Goal: Use online tool/utility: Utilize a website feature to perform a specific function

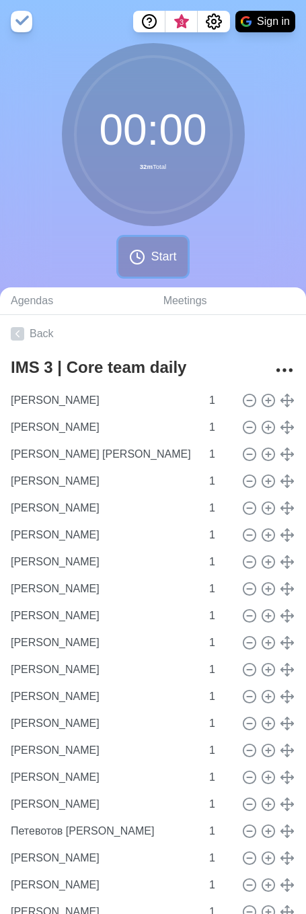
click at [146, 252] on button "Start" at bounding box center [152, 257] width 69 height 40
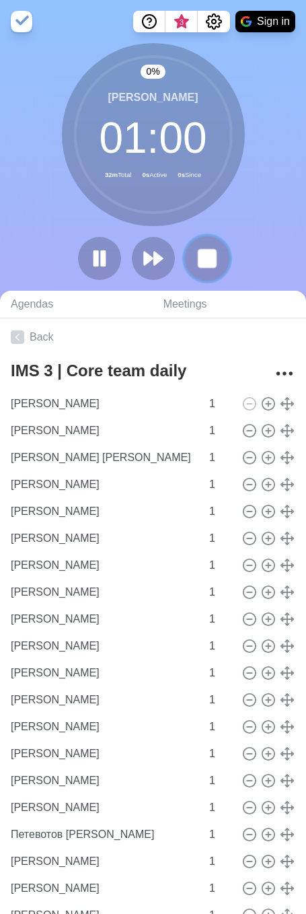
click at [207, 260] on rect at bounding box center [206, 258] width 17 height 17
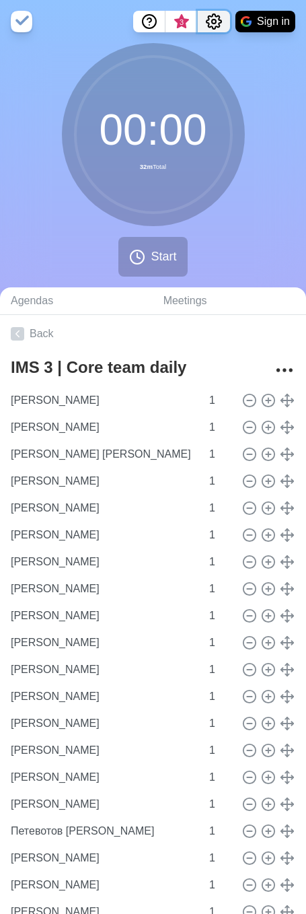
click at [213, 17] on icon "Settings" at bounding box center [214, 21] width 16 height 16
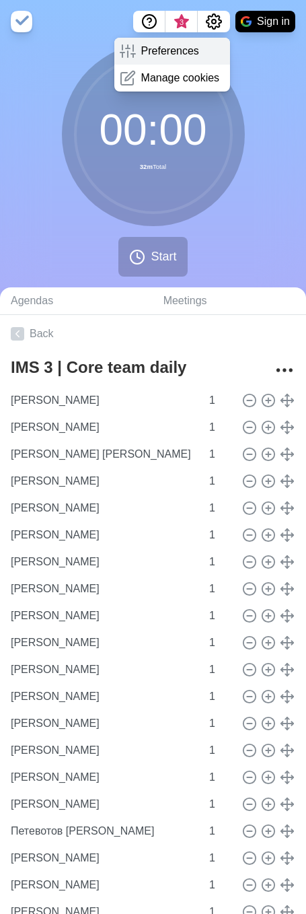
click at [174, 57] on p "Preferences" at bounding box center [170, 51] width 58 height 16
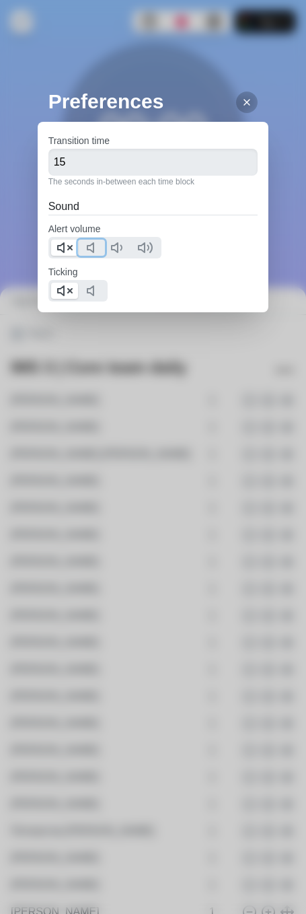
drag, startPoint x: 93, startPoint y: 248, endPoint x: 66, endPoint y: 252, distance: 27.3
click at [93, 248] on polygon at bounding box center [90, 247] width 6 height 9
click at [63, 247] on polygon at bounding box center [61, 247] width 6 height 9
click at [102, 291] on icon at bounding box center [94, 291] width 16 height 16
click at [68, 293] on line at bounding box center [70, 291] width 4 height 4
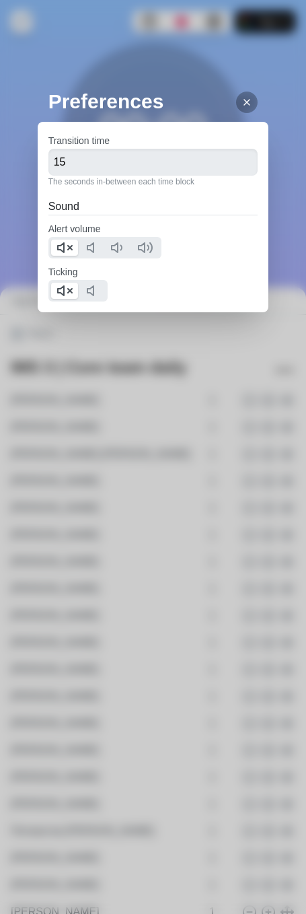
click at [242, 104] on icon at bounding box center [247, 102] width 11 height 11
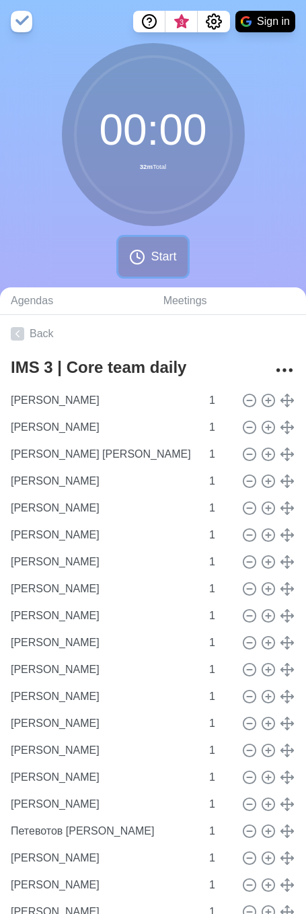
click at [151, 261] on span "Start" at bounding box center [164, 257] width 26 height 18
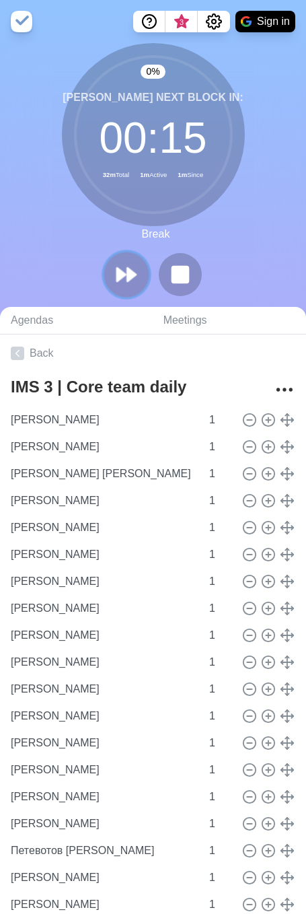
click at [126, 272] on icon at bounding box center [126, 274] width 23 height 23
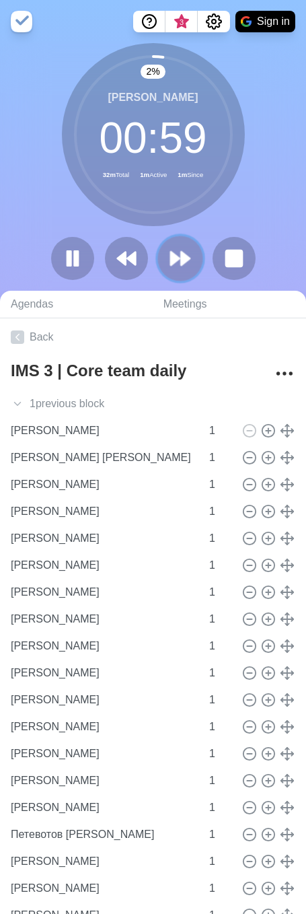
click at [178, 266] on icon at bounding box center [180, 258] width 23 height 23
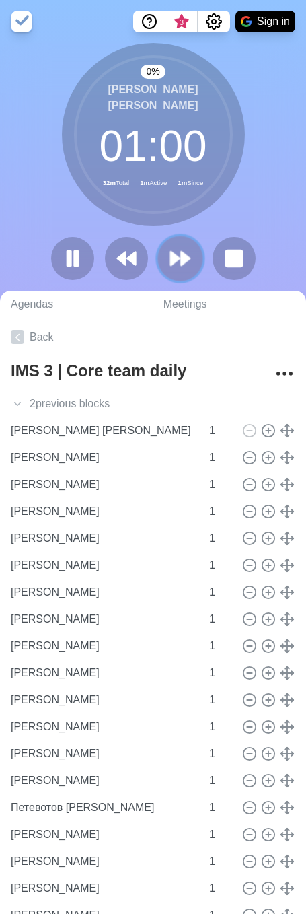
click at [178, 266] on icon at bounding box center [180, 258] width 23 height 23
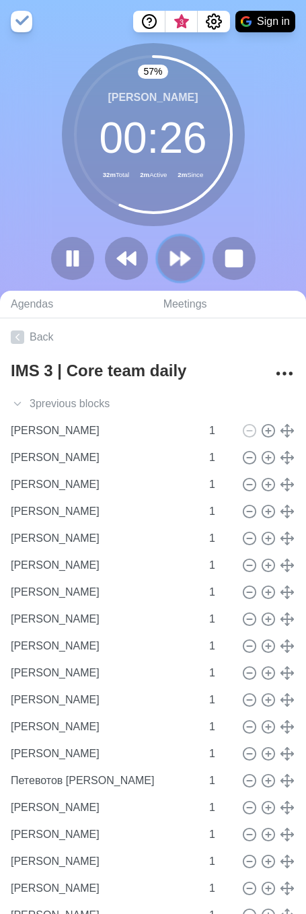
click at [189, 256] on icon at bounding box center [180, 258] width 23 height 23
drag, startPoint x: 171, startPoint y: 247, endPoint x: 211, endPoint y: 249, distance: 39.7
click at [171, 248] on icon at bounding box center [181, 259] width 22 height 22
click at [176, 268] on icon at bounding box center [180, 258] width 23 height 23
click at [188, 256] on polygon at bounding box center [185, 258] width 9 height 13
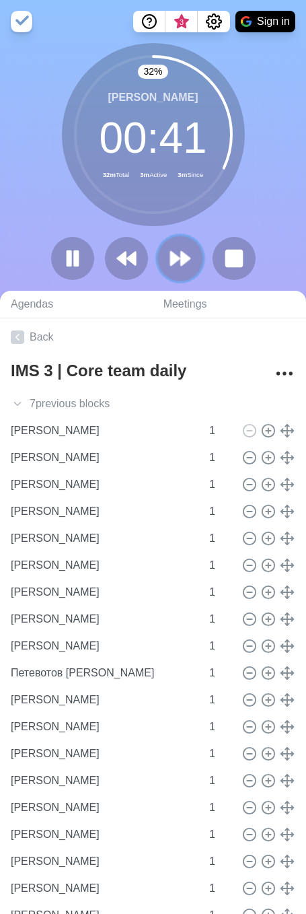
click at [188, 256] on polygon at bounding box center [185, 258] width 9 height 13
click at [171, 266] on icon at bounding box center [180, 258] width 23 height 23
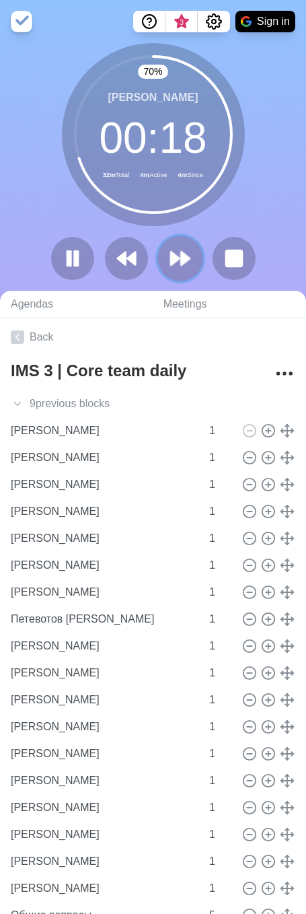
click at [185, 253] on icon at bounding box center [180, 258] width 23 height 23
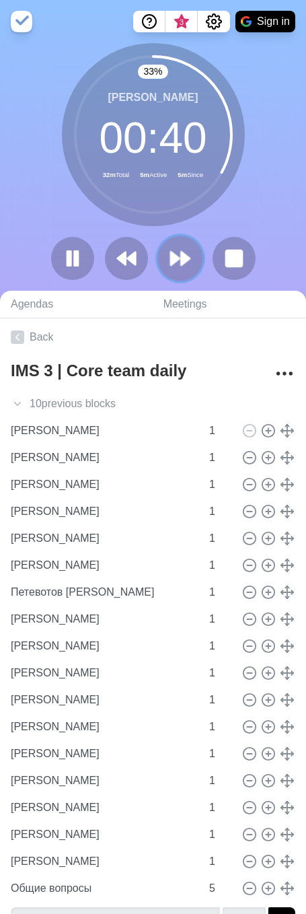
click at [192, 250] on button at bounding box center [179, 257] width 45 height 45
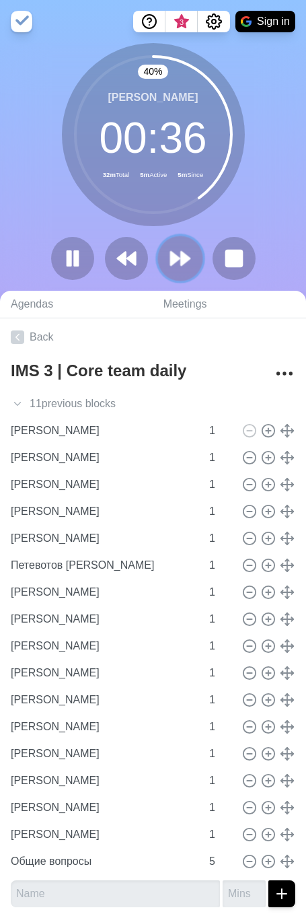
click at [172, 266] on icon at bounding box center [180, 258] width 23 height 23
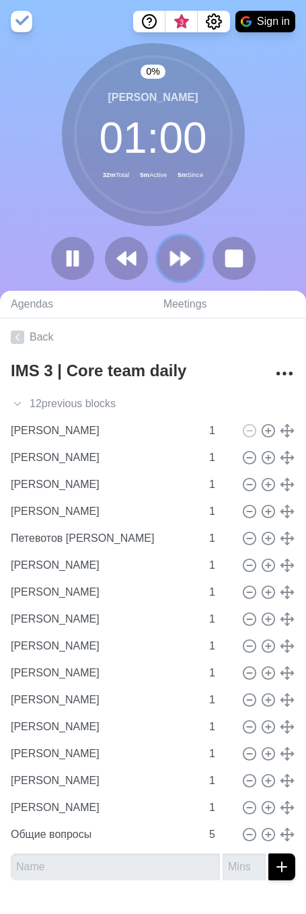
click at [181, 257] on polygon at bounding box center [185, 258] width 9 height 13
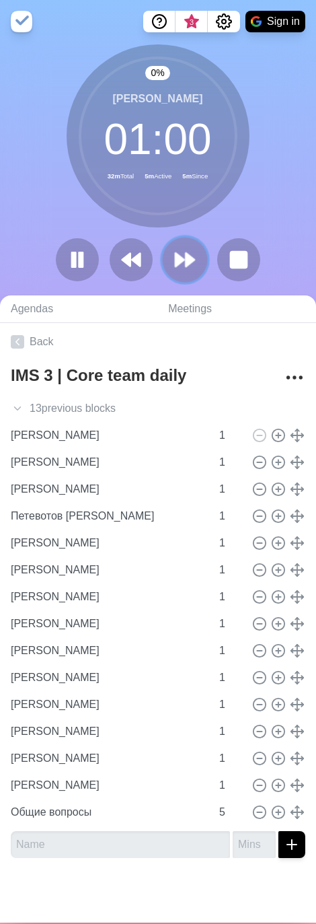
click at [186, 257] on polygon at bounding box center [190, 259] width 9 height 13
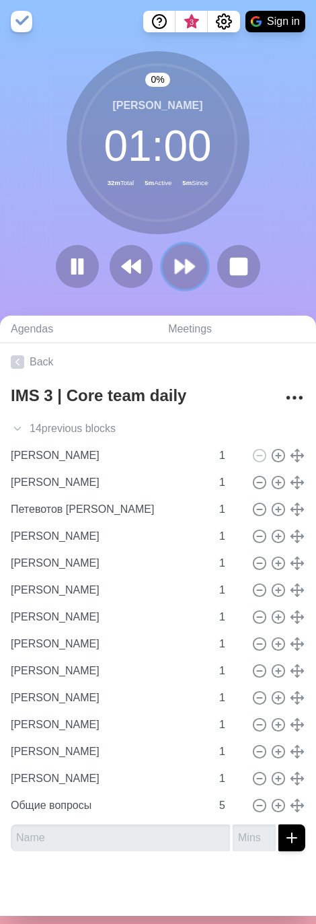
click at [180, 257] on icon at bounding box center [185, 266] width 23 height 23
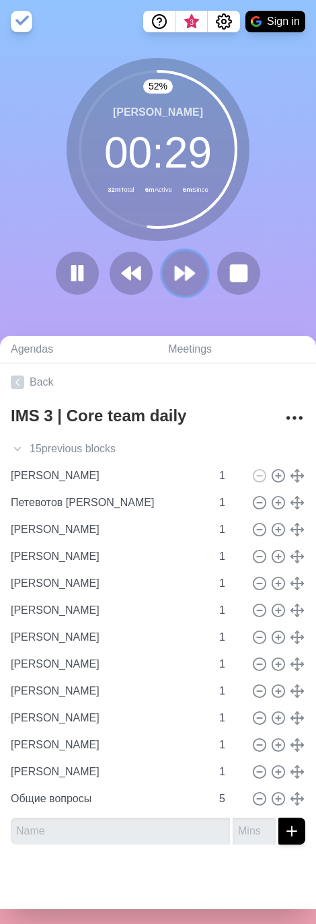
click at [168, 268] on button at bounding box center [184, 273] width 45 height 45
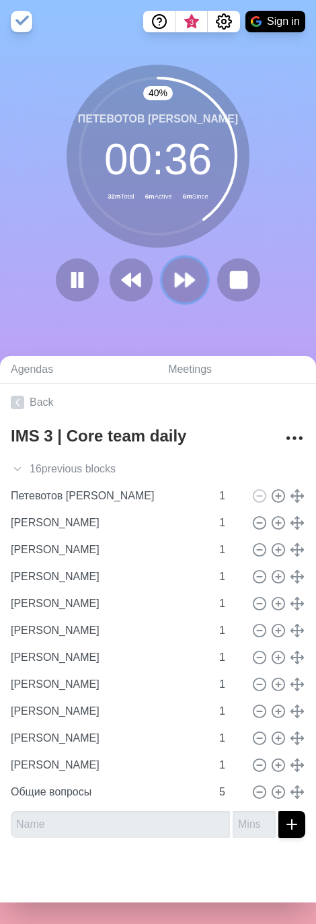
click at [194, 287] on button at bounding box center [184, 280] width 45 height 45
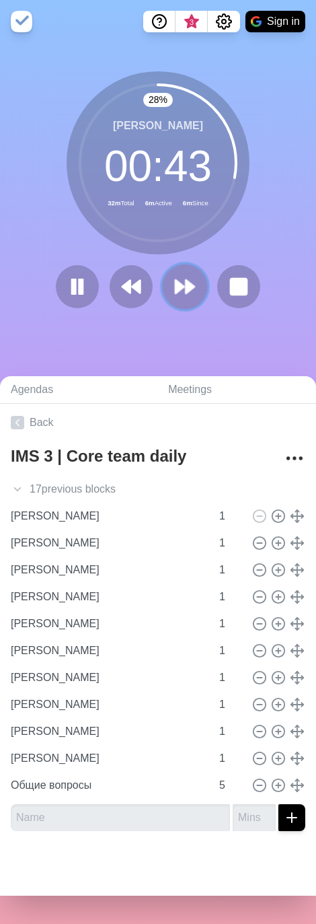
click at [186, 282] on polygon at bounding box center [190, 286] width 9 height 13
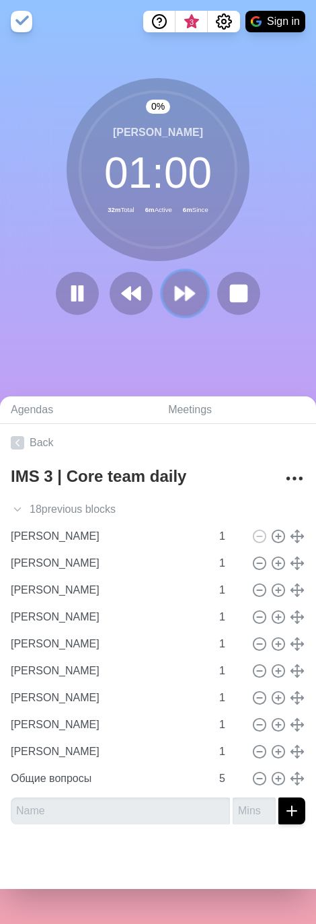
click at [181, 283] on icon at bounding box center [185, 293] width 23 height 23
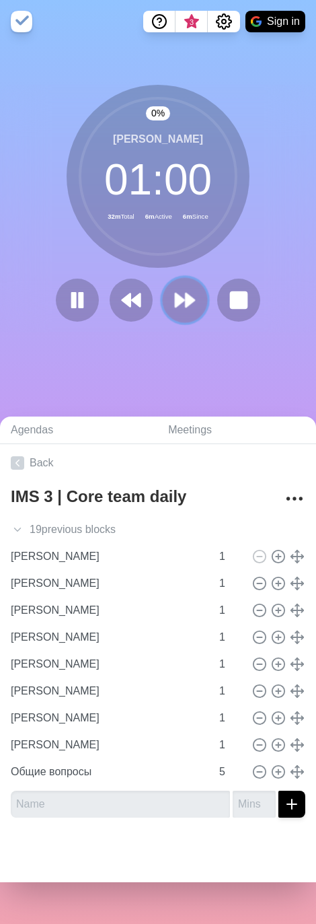
click at [181, 283] on button at bounding box center [184, 300] width 45 height 45
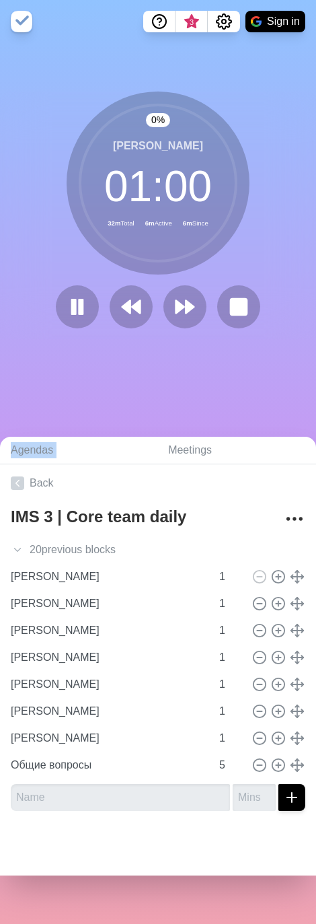
click at [181, 283] on div "0 % [PERSON_NAME] 01 : 00 32m Total 6m Active 6m Since" at bounding box center [158, 216] width 316 height 248
click at [182, 291] on button at bounding box center [184, 307] width 45 height 45
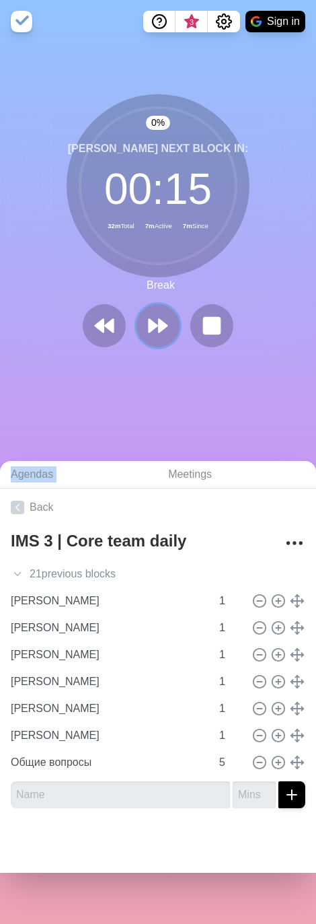
click at [159, 299] on polygon at bounding box center [163, 326] width 8 height 13
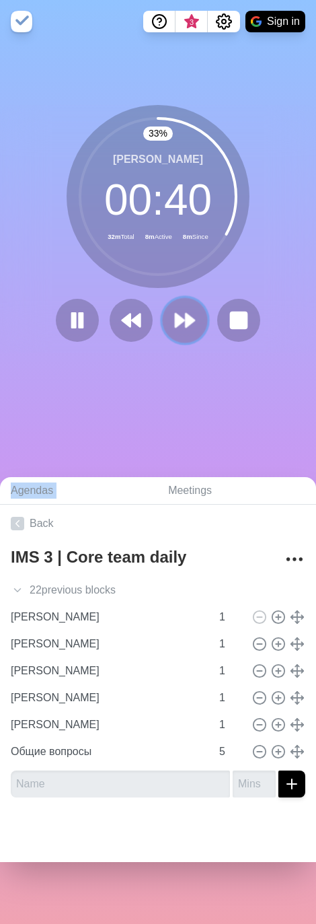
click at [169, 299] on button at bounding box center [184, 320] width 45 height 45
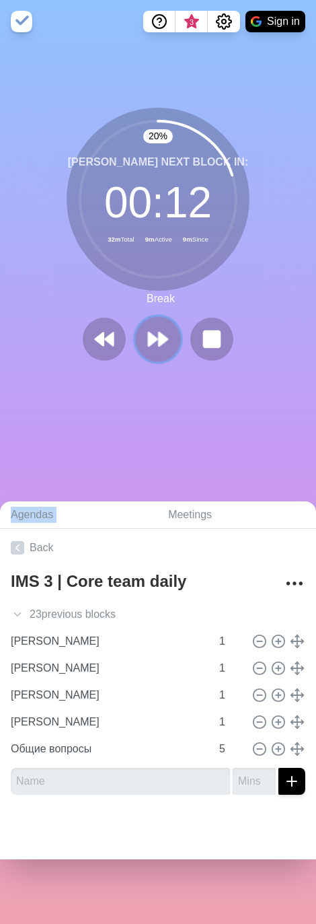
click at [159, 299] on polygon at bounding box center [163, 338] width 9 height 13
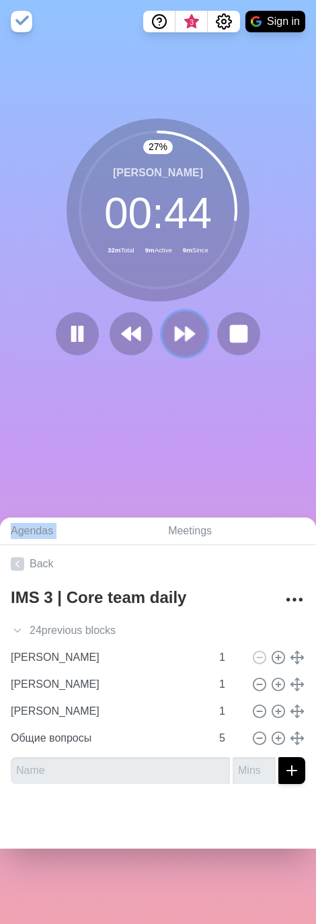
click at [176, 299] on polygon at bounding box center [180, 333] width 9 height 13
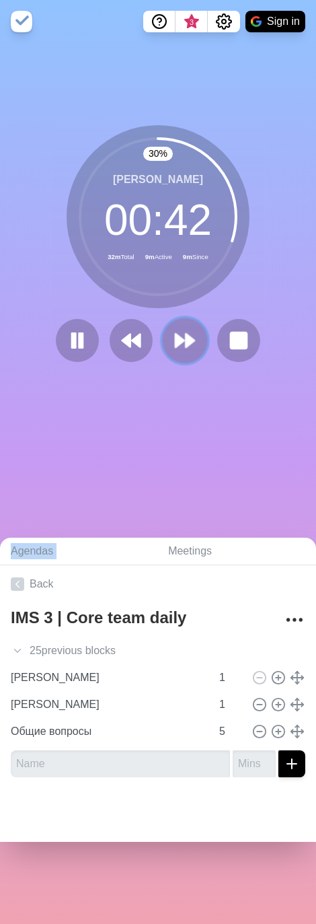
click at [176, 299] on icon at bounding box center [185, 340] width 23 height 23
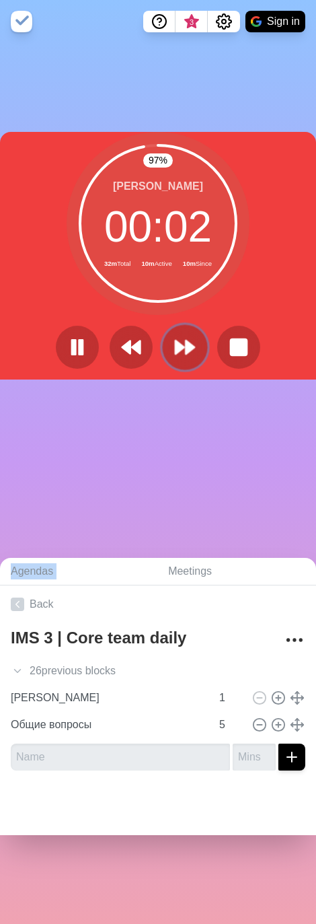
click at [186, 299] on polygon at bounding box center [190, 346] width 9 height 13
